Goal: Task Accomplishment & Management: Check status

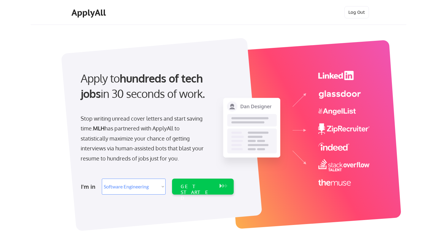
select select ""engineering""
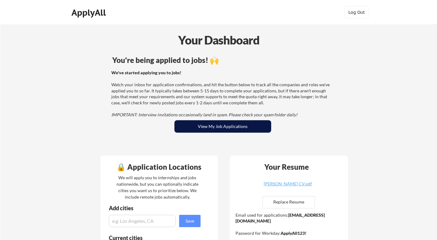
click at [217, 129] on button "View My Job Applications" at bounding box center [222, 126] width 97 height 12
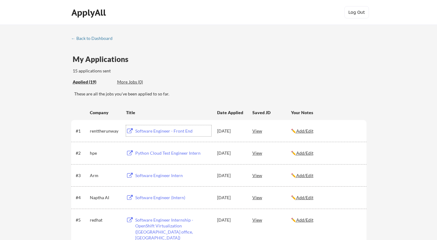
click at [151, 134] on div "Software Engineer - Front End" at bounding box center [173, 130] width 78 height 11
